Goal: Information Seeking & Learning: Find specific fact

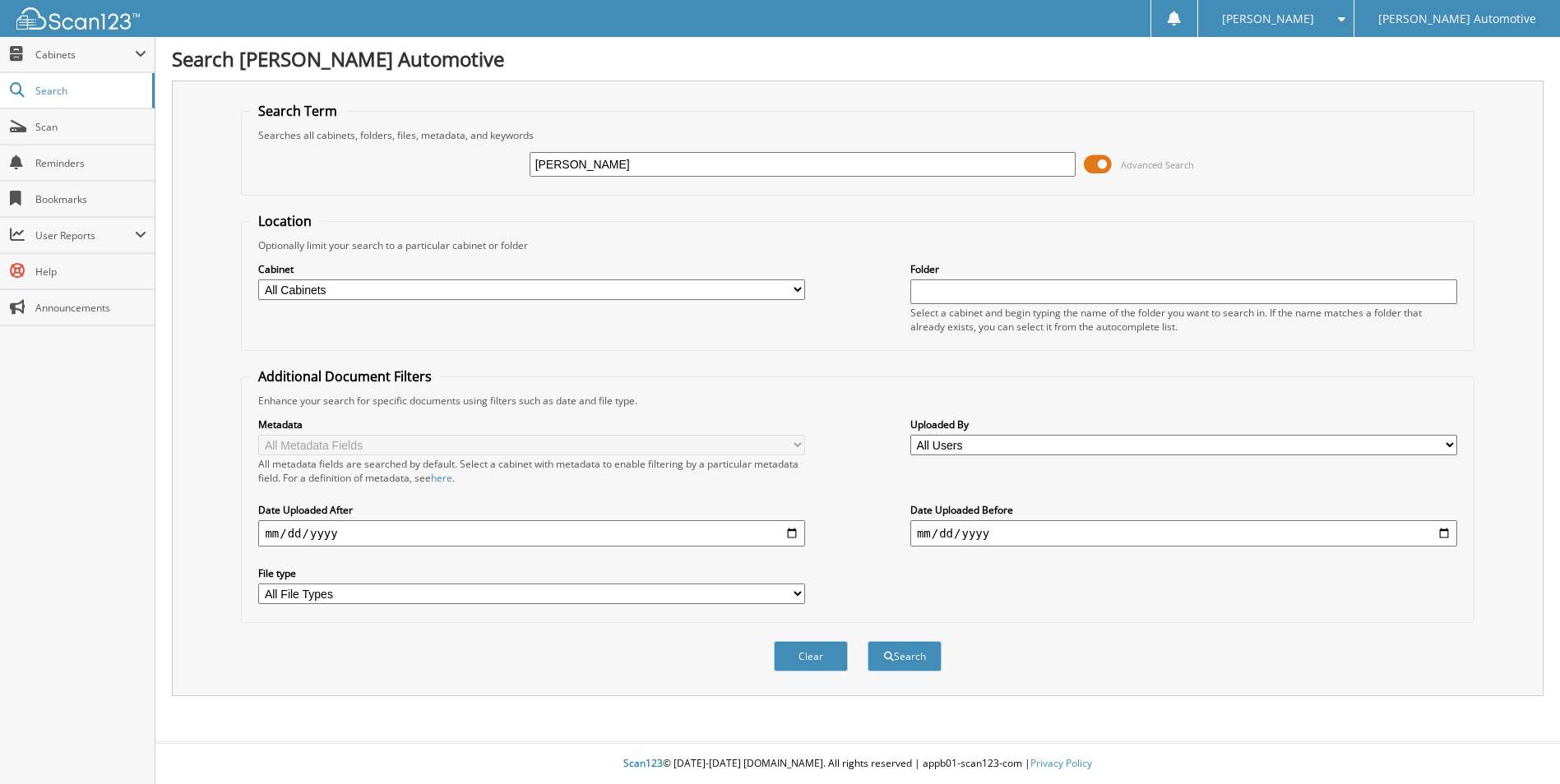
type input "[PERSON_NAME]"
click at [867, 641] on button "Search" at bounding box center [904, 656] width 74 height 31
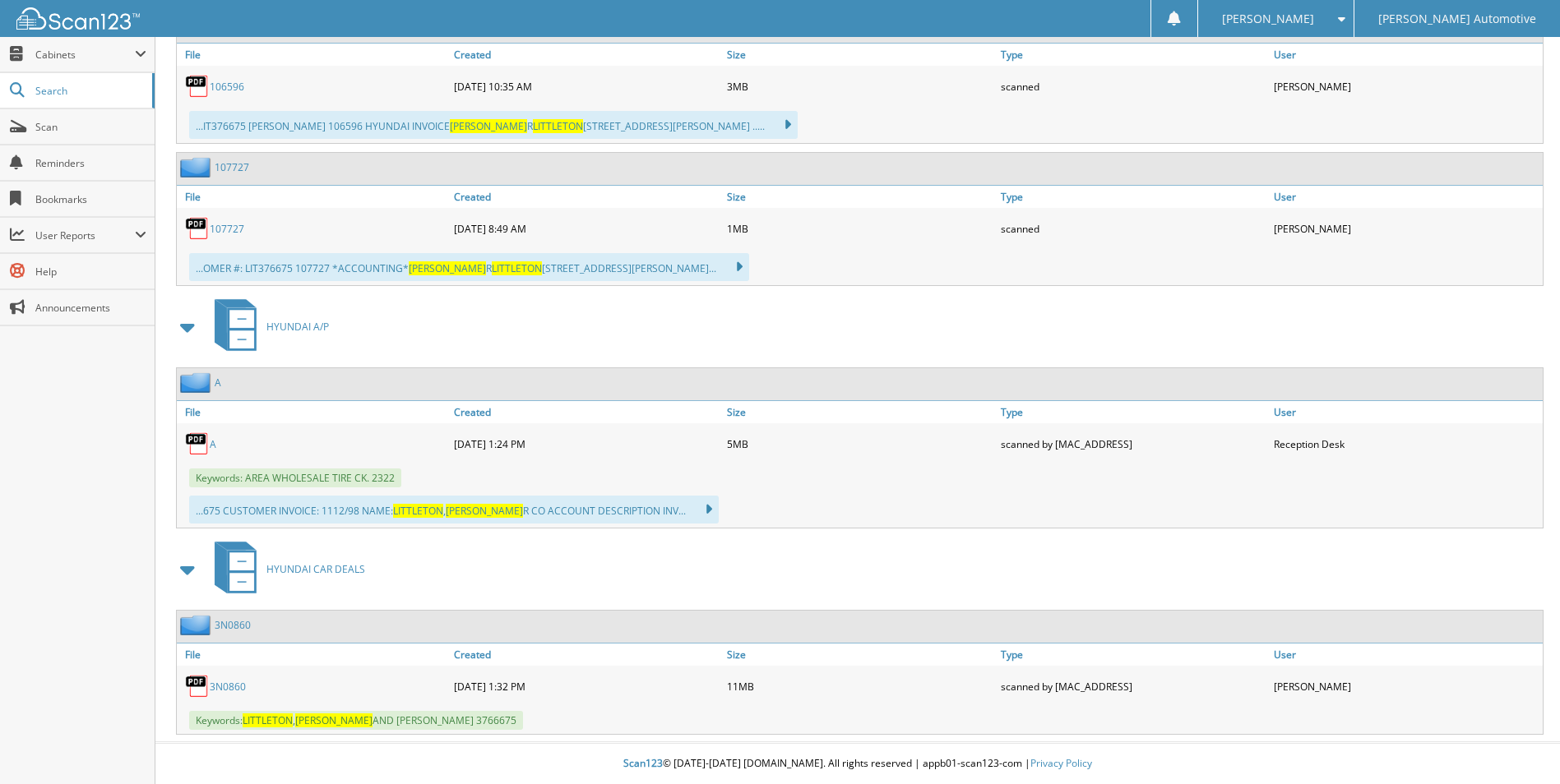
scroll to position [2464, 0]
click at [245, 680] on link "3N0860" at bounding box center [227, 686] width 36 height 14
click at [69, 472] on div "Close Cabinets My Company Email Addresses Search Scan" at bounding box center [77, 410] width 155 height 747
